Goal: Navigation & Orientation: Find specific page/section

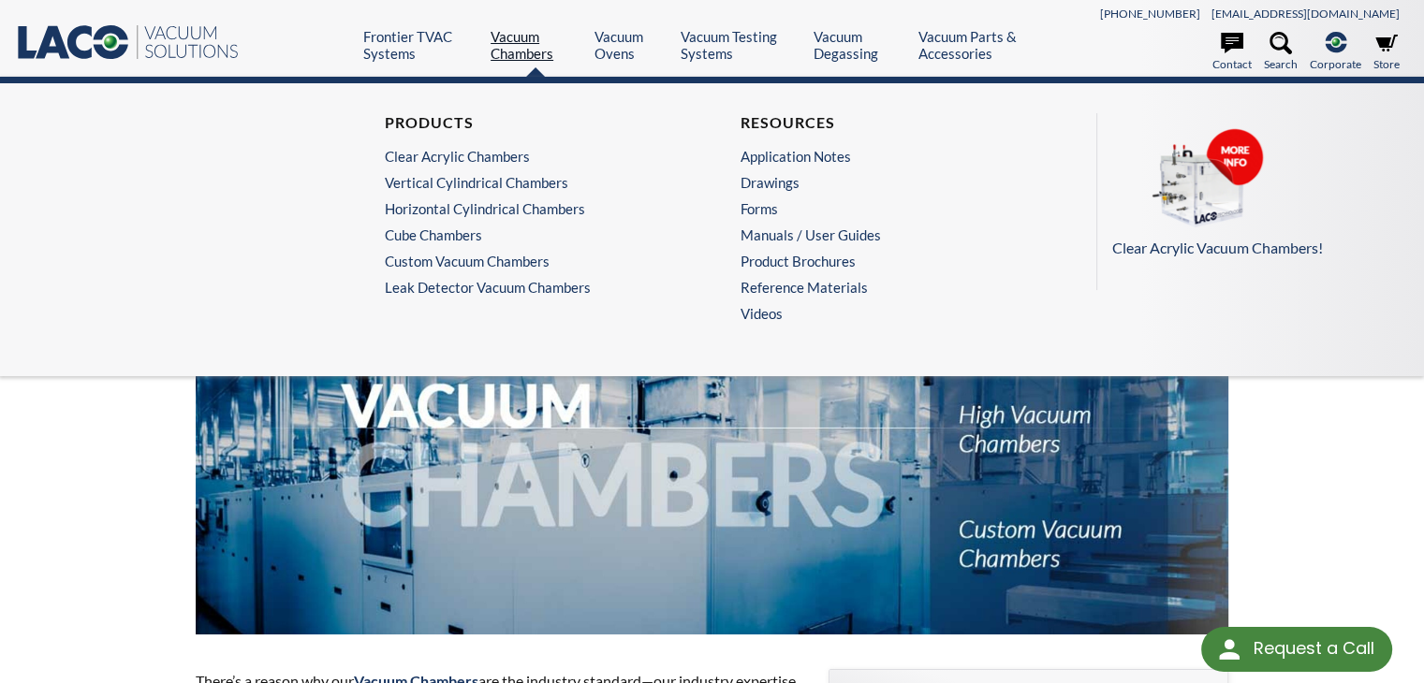
click at [529, 40] on link "Vacuum Chambers" at bounding box center [535, 45] width 90 height 34
click at [519, 39] on link "Vacuum Chambers" at bounding box center [535, 45] width 90 height 34
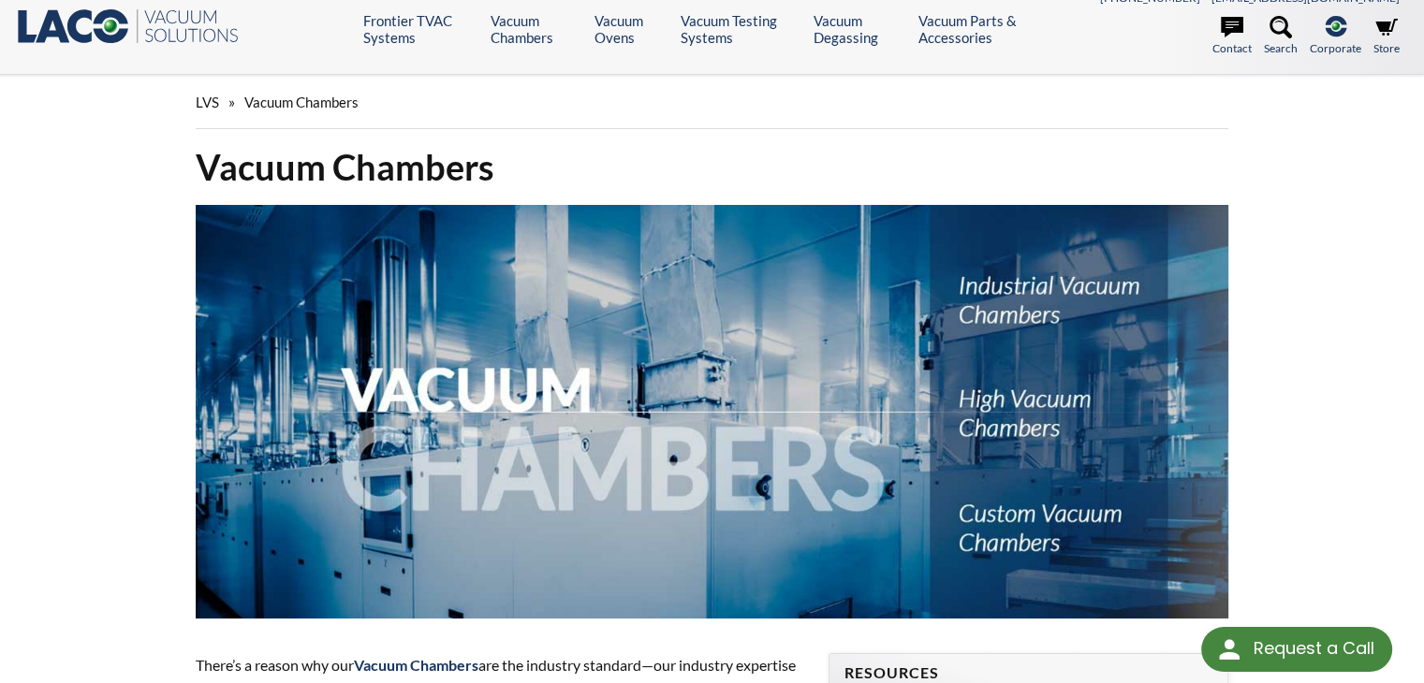
scroll to position [22, 0]
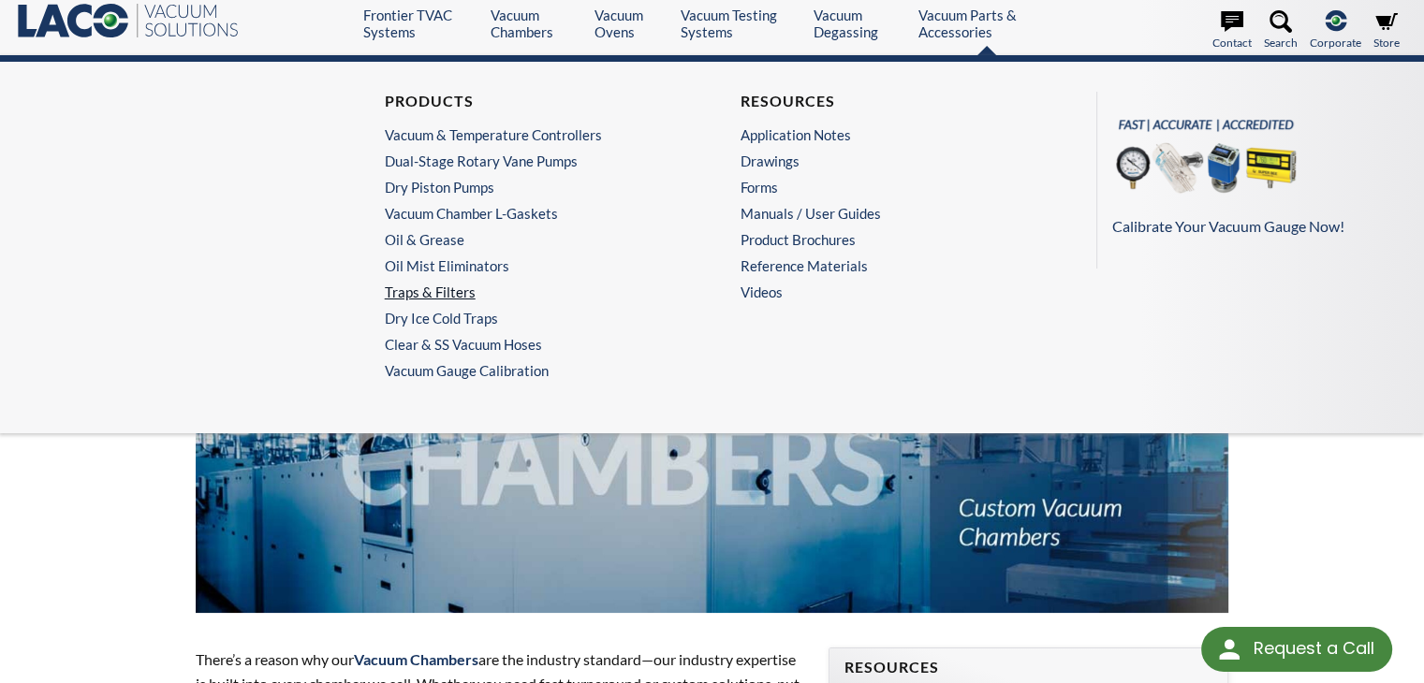
click at [445, 298] on link "Traps & Filters" at bounding box center [529, 292] width 289 height 17
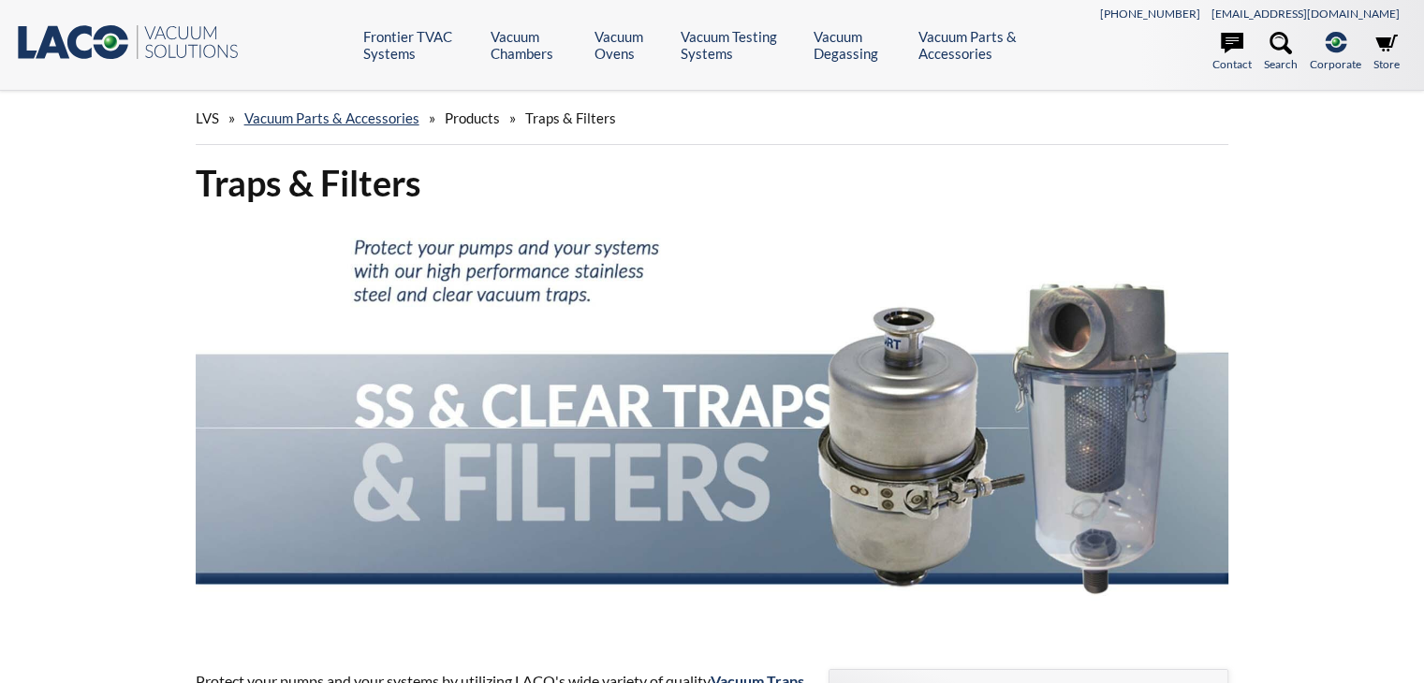
select select "Language Translate Widget"
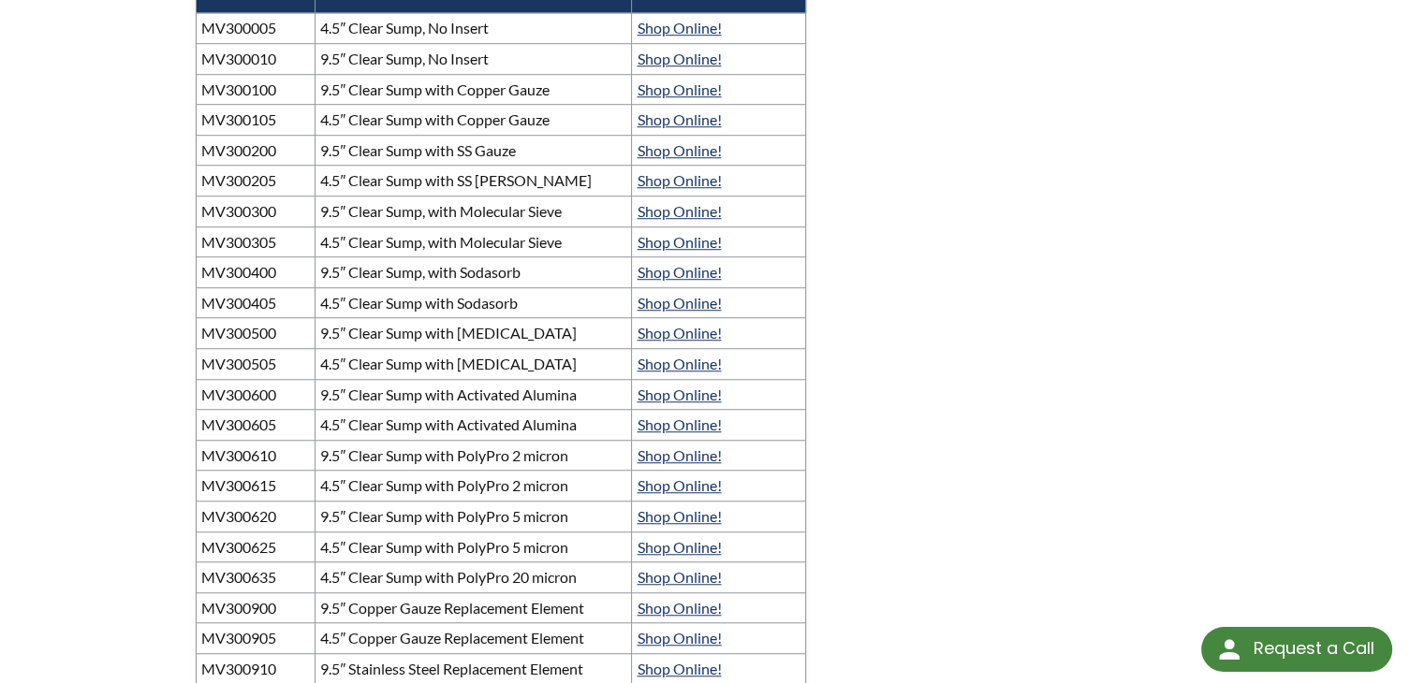
scroll to position [1367, 0]
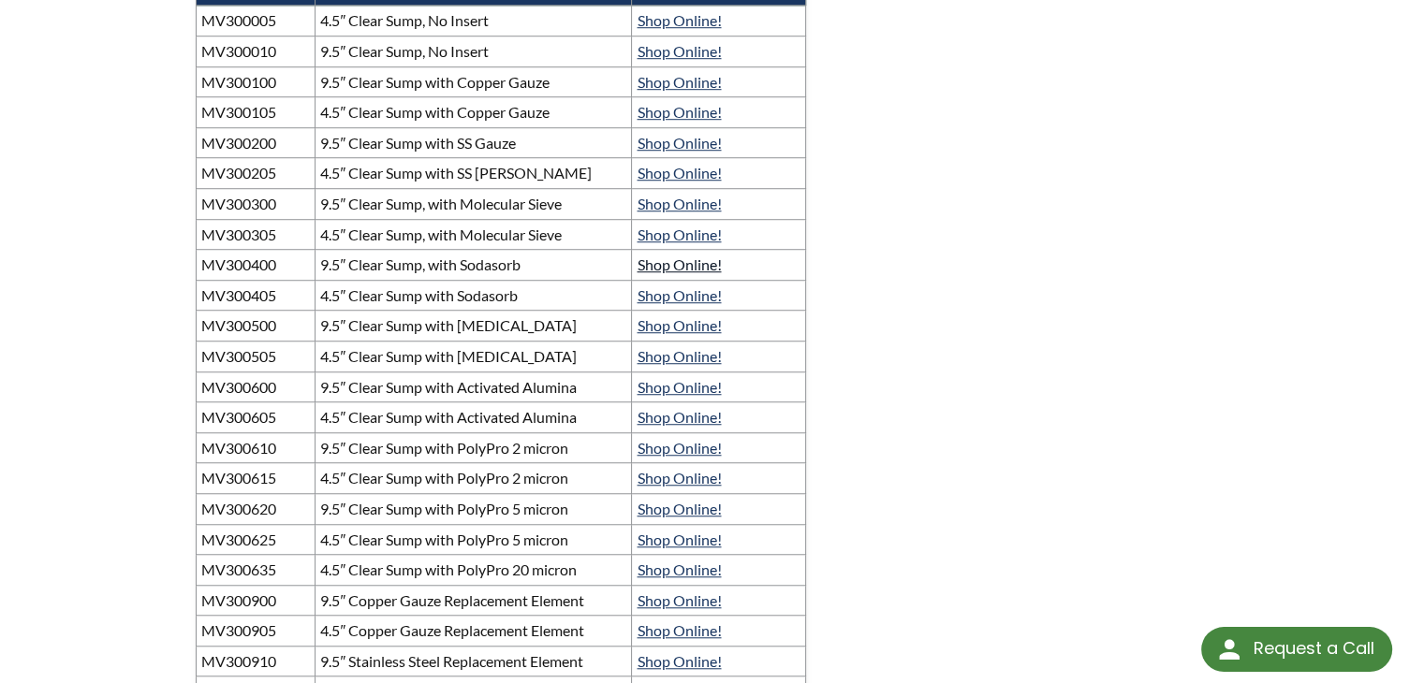
click at [672, 273] on link "Shop Online!" at bounding box center [679, 265] width 84 height 18
click at [665, 91] on link "Shop Online!" at bounding box center [679, 82] width 84 height 18
click at [659, 29] on link "Shop Online!" at bounding box center [679, 20] width 84 height 18
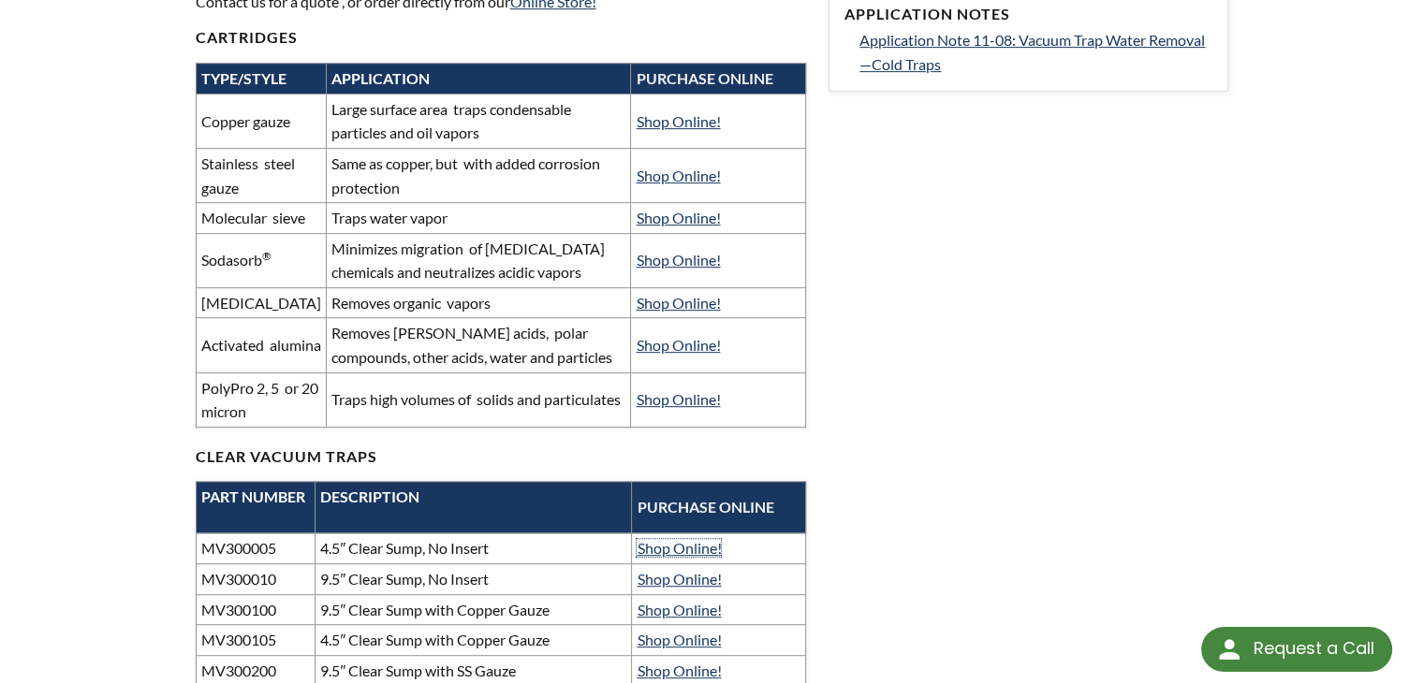
scroll to position [835, 0]
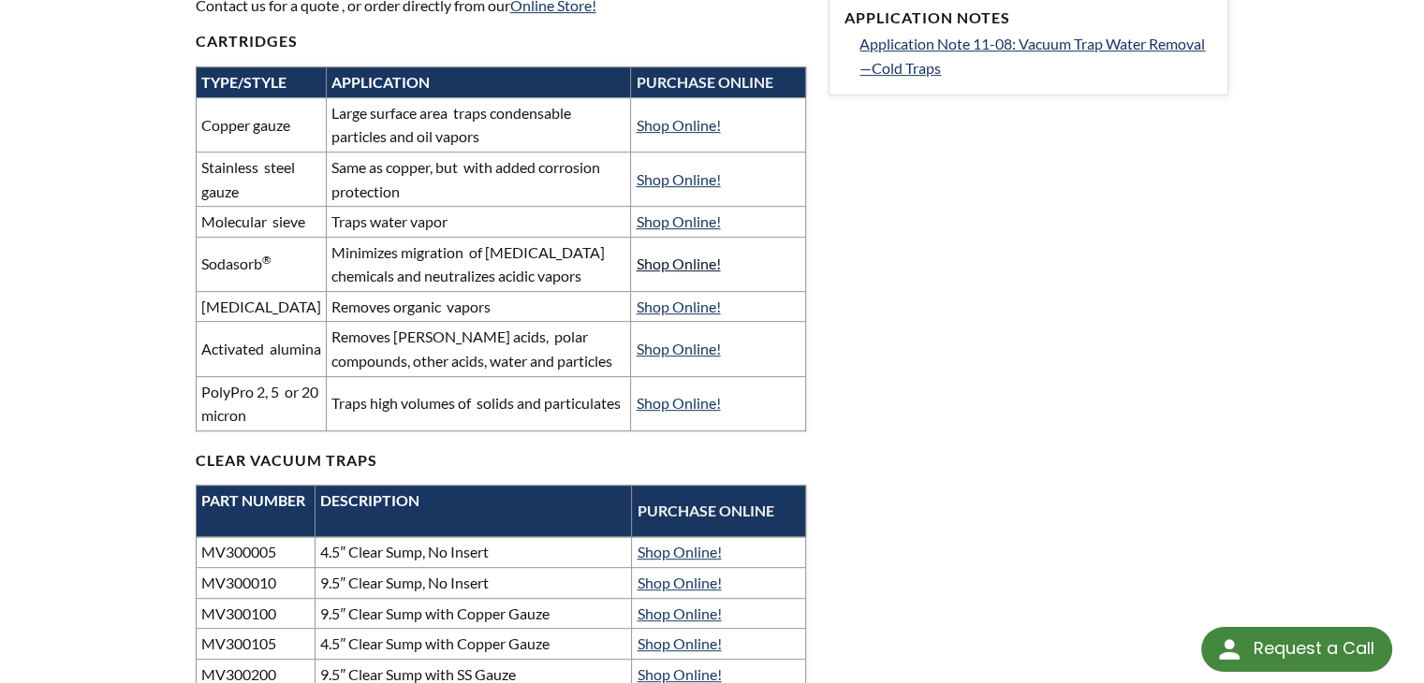
click at [678, 263] on link "Shop Online!" at bounding box center [678, 264] width 84 height 18
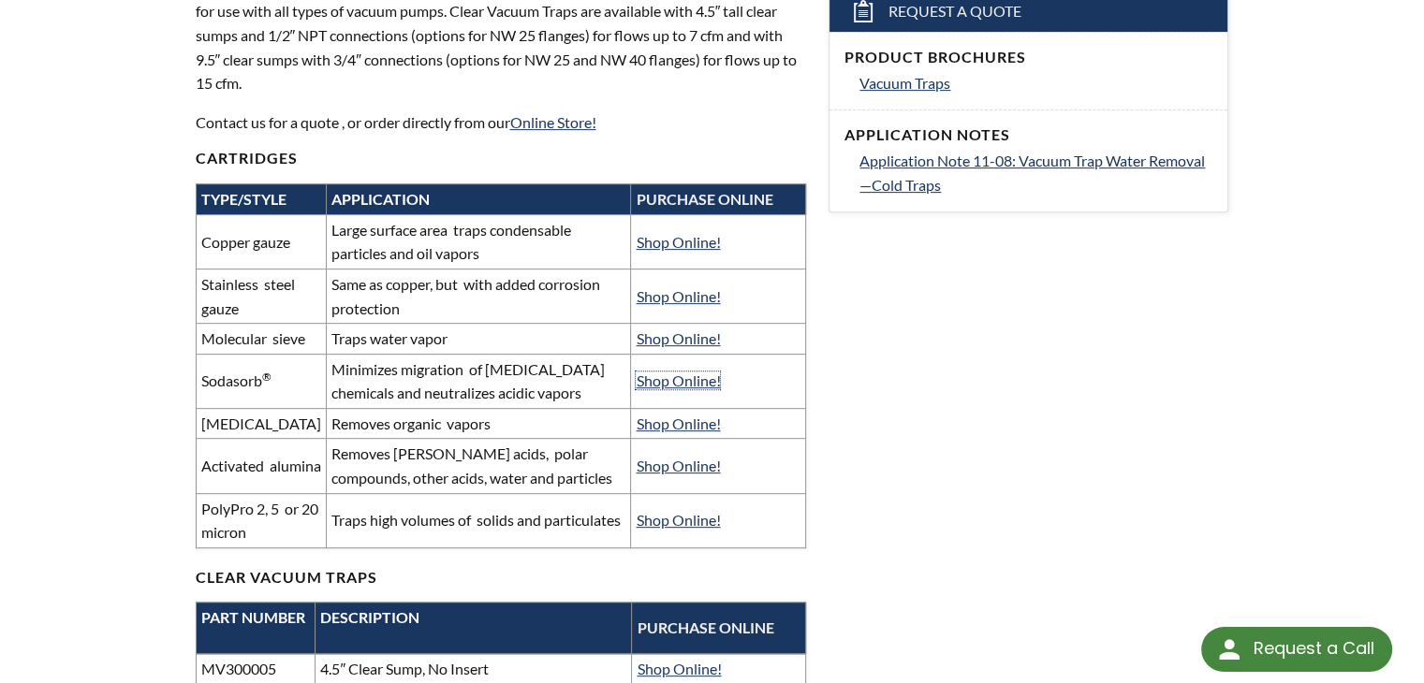
scroll to position [714, 0]
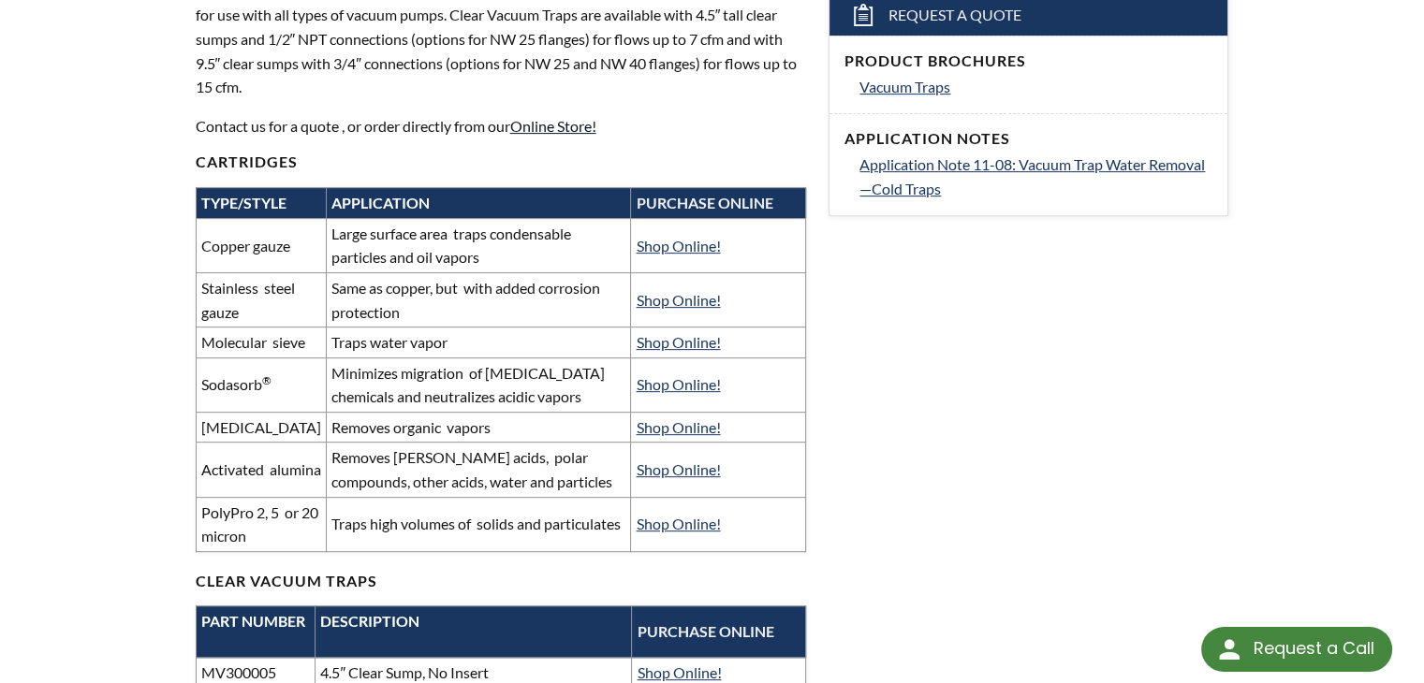
click at [560, 124] on link "Online Store!" at bounding box center [553, 126] width 86 height 18
